Goal: Transaction & Acquisition: Purchase product/service

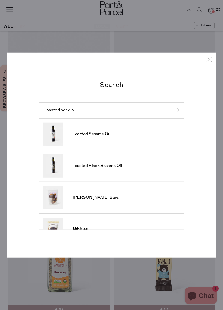
type input "Toasted seed oil"
click at [132, 137] on link "Toasted Sesame Oil" at bounding box center [111, 134] width 136 height 23
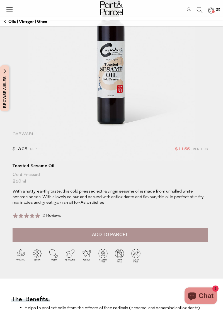
scroll to position [64, 0]
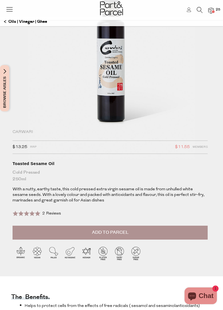
click at [26, 213] on span at bounding box center [27, 214] width 28 height 6
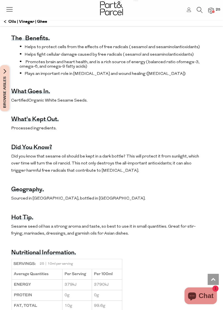
scroll to position [327, 0]
